Goal: Navigation & Orientation: Find specific page/section

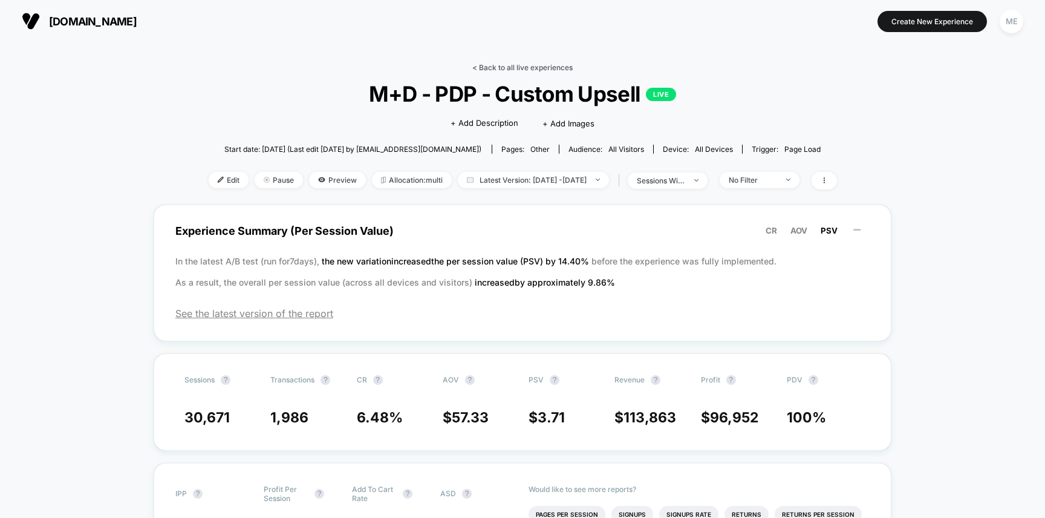
scroll to position [62, 0]
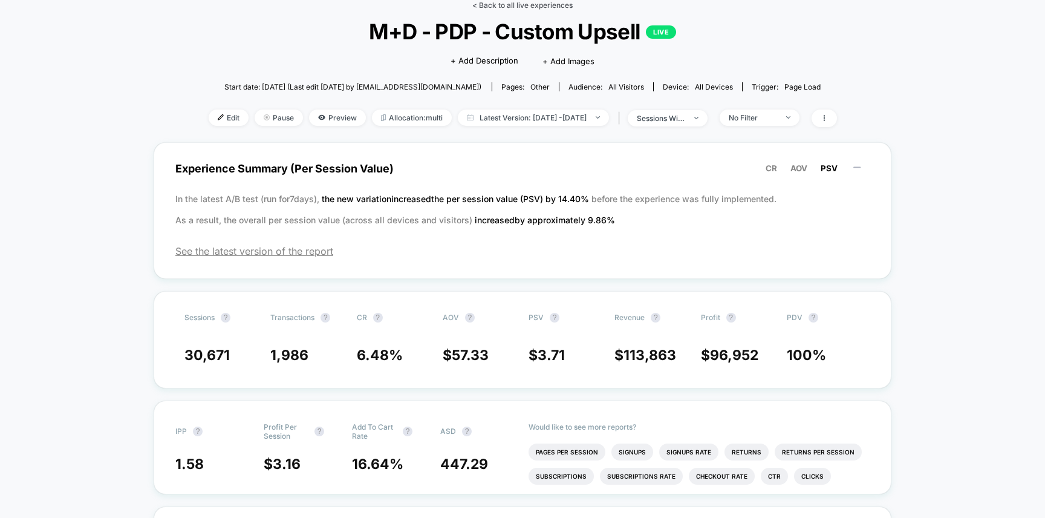
click at [484, 3] on link "< Back to all live experiences" at bounding box center [522, 5] width 100 height 9
